Goal: Contribute content

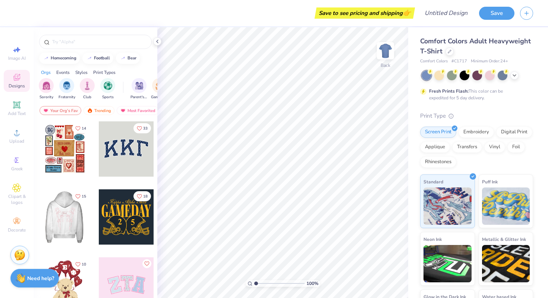
click at [37, 219] on div at bounding box center [9, 216] width 55 height 55
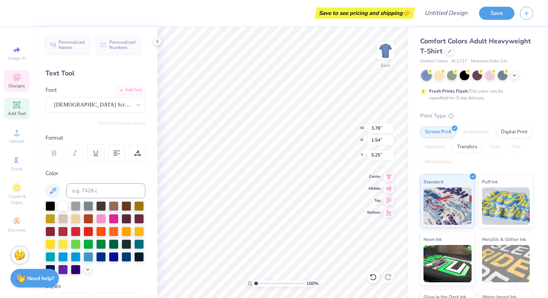
type input "4.96"
click at [7, 138] on div "Upload" at bounding box center [17, 136] width 26 height 22
click at [19, 87] on span "Designs" at bounding box center [17, 86] width 16 height 6
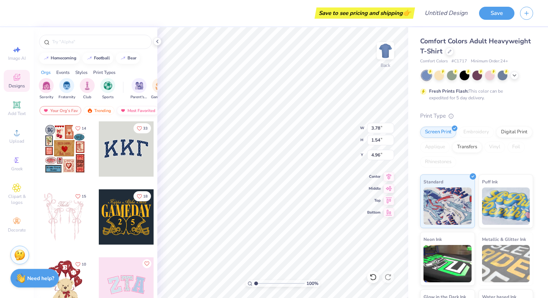
click at [130, 109] on div "Most Favorited" at bounding box center [138, 110] width 42 height 9
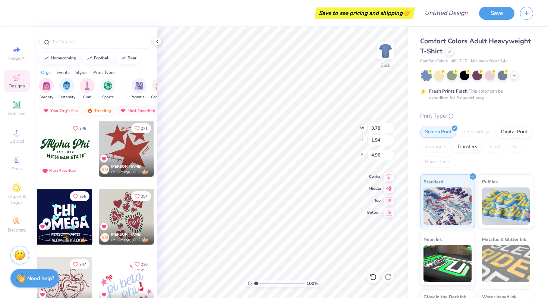
click at [95, 110] on div "Trending" at bounding box center [99, 110] width 31 height 9
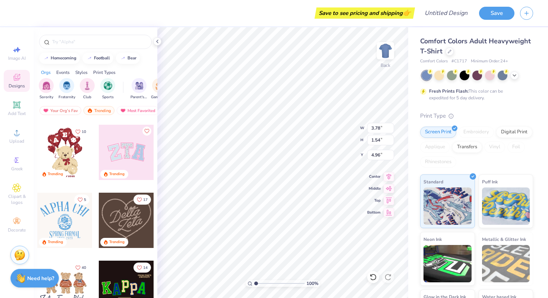
scroll to position [133, 0]
